Goal: Task Accomplishment & Management: Complete application form

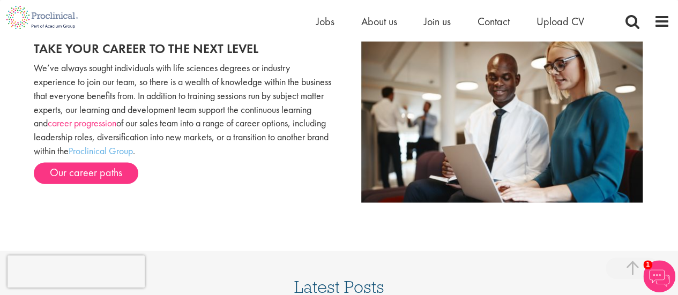
scroll to position [1058, 0]
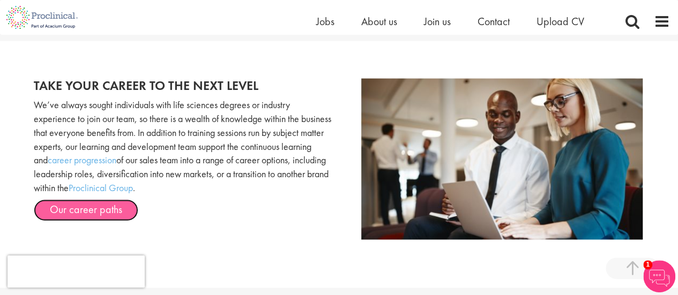
click at [119, 207] on link "Our career paths" at bounding box center [86, 210] width 104 height 21
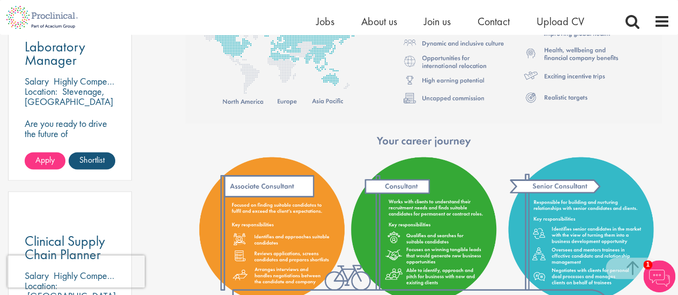
scroll to position [1017, 0]
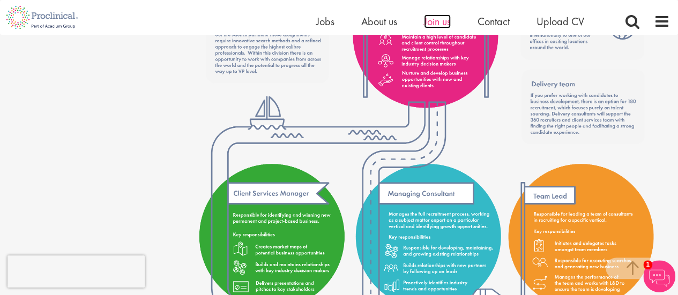
click at [442, 24] on span "Join us" at bounding box center [437, 21] width 27 height 14
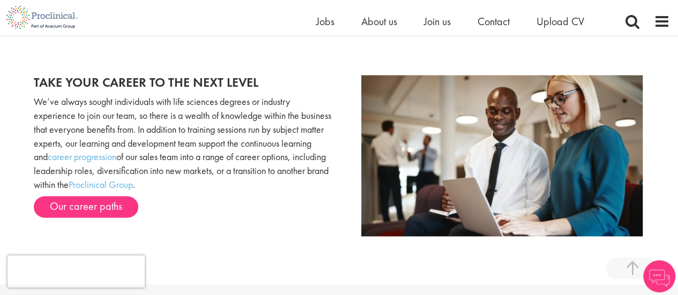
scroll to position [909, 0]
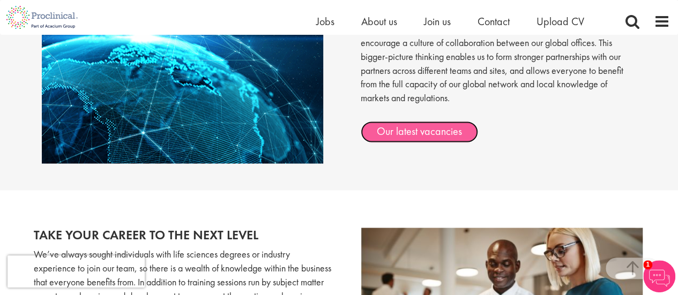
click at [399, 133] on link "Our latest vacancies" at bounding box center [419, 131] width 117 height 21
